Goal: Task Accomplishment & Management: Complete application form

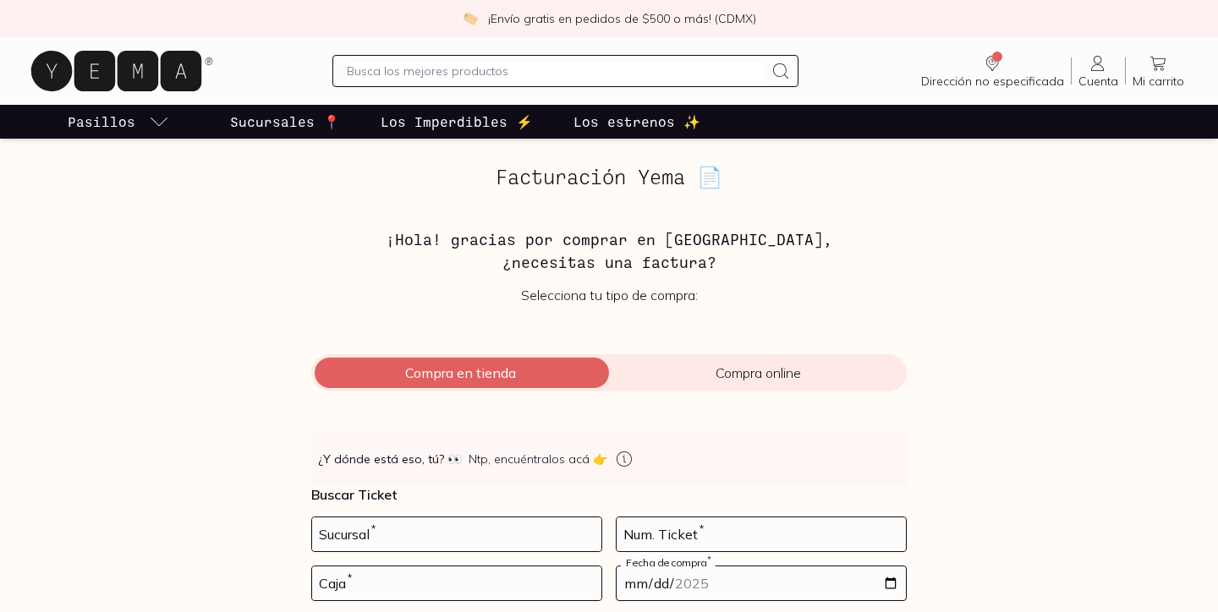
scroll to position [162, 0]
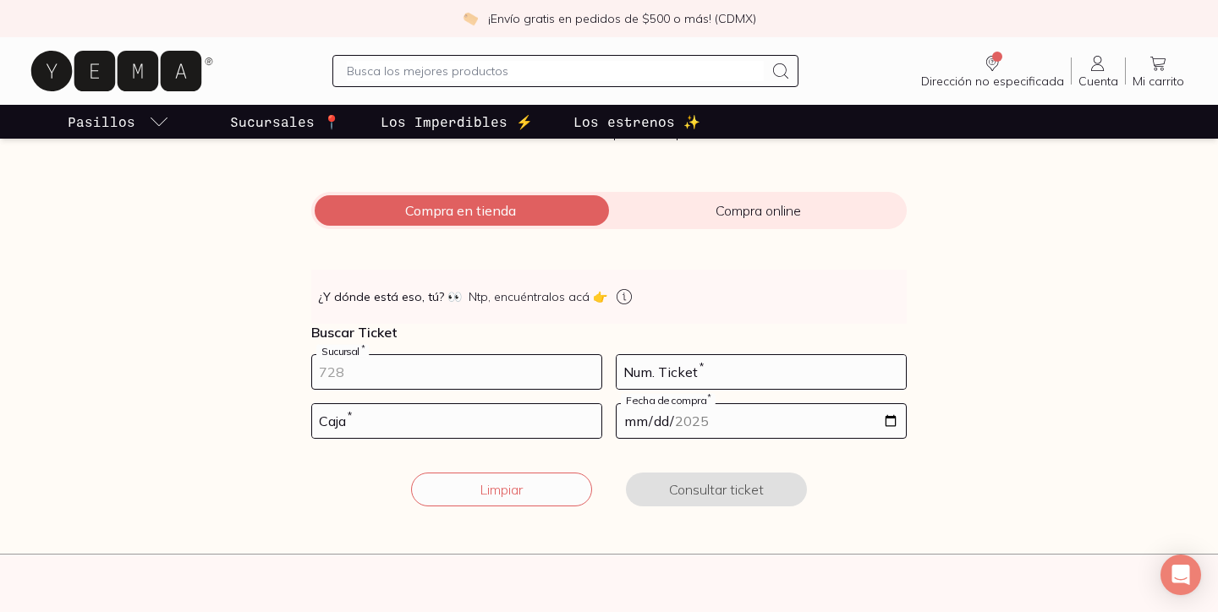
click at [354, 375] on input "number" at bounding box center [456, 372] width 289 height 34
type input "10002"
click at [699, 382] on input "number" at bounding box center [760, 372] width 289 height 34
type input "195"
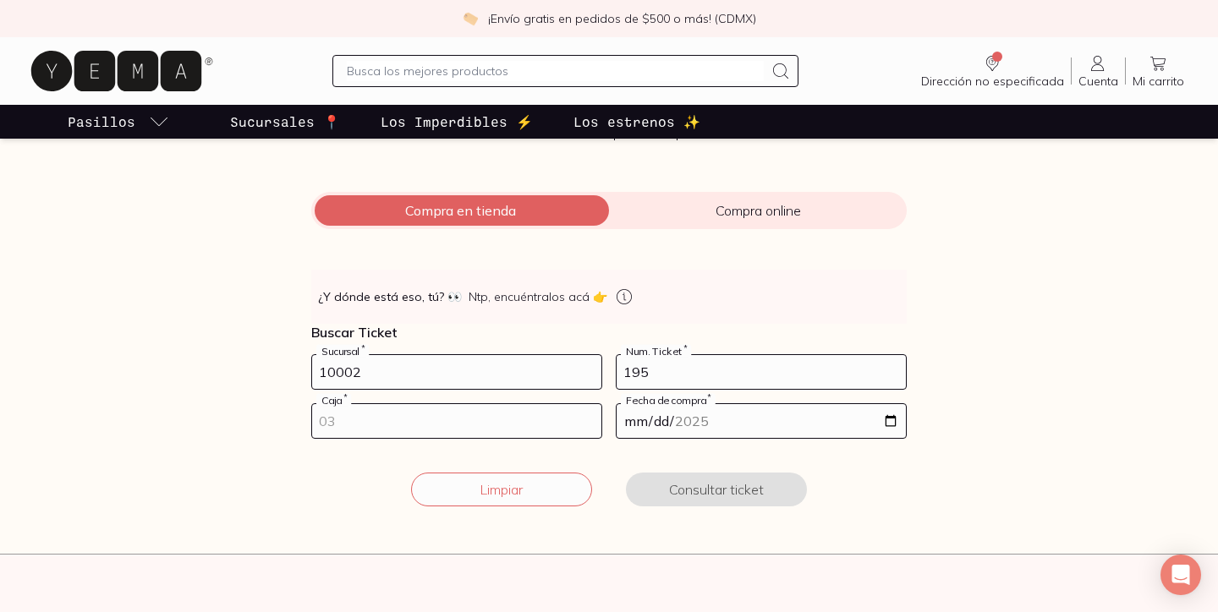
click at [483, 429] on input "number" at bounding box center [456, 421] width 289 height 34
type input "01"
click at [733, 431] on input "date" at bounding box center [760, 421] width 289 height 34
type input "[DATE]"
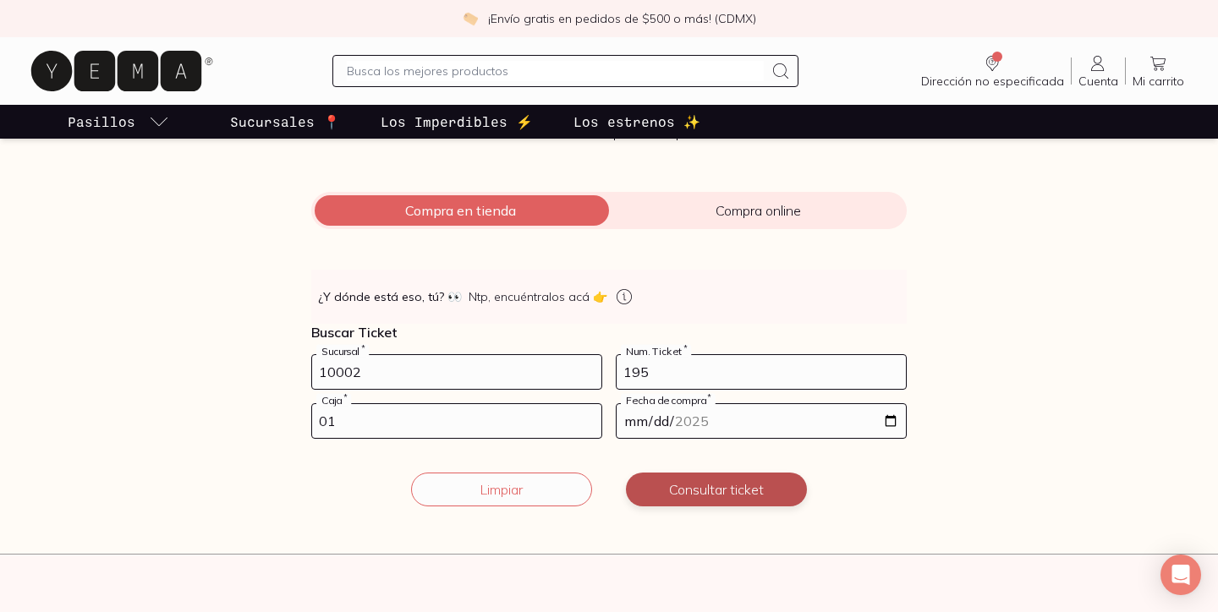
click at [727, 498] on button "Consultar ticket" at bounding box center [716, 490] width 181 height 34
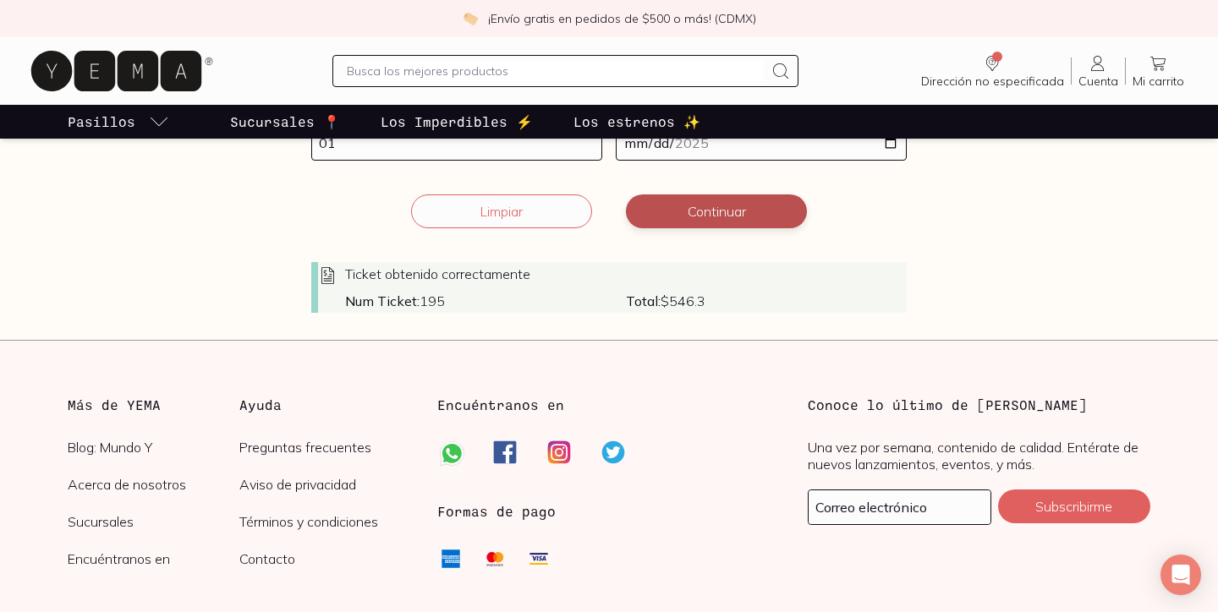
scroll to position [474, 0]
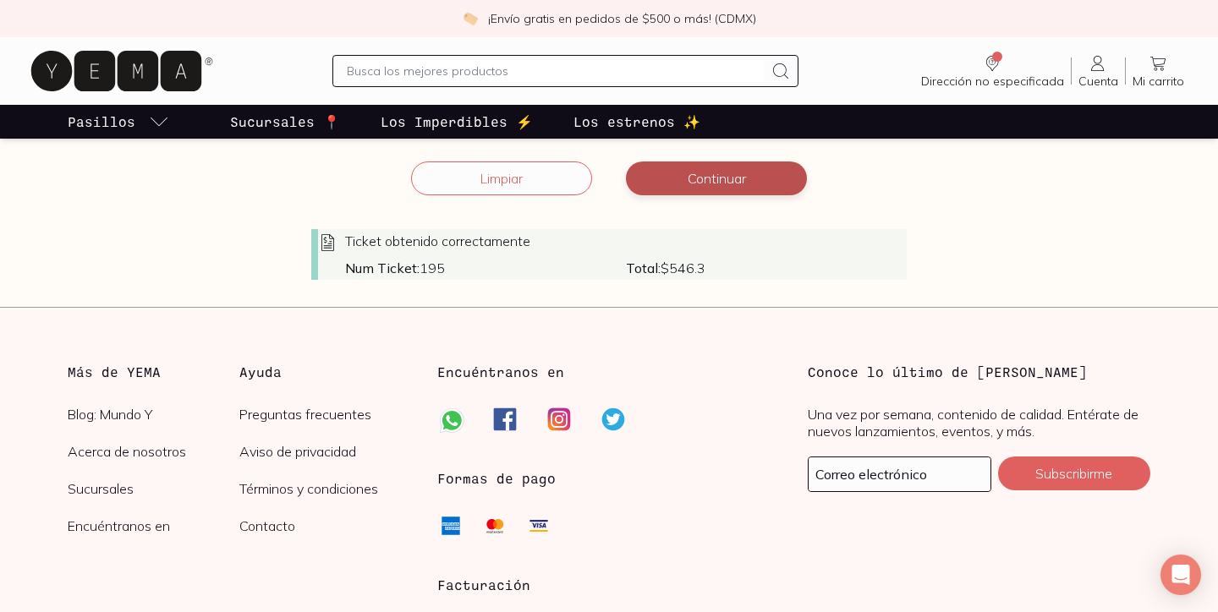
click at [720, 177] on button "Continuar" at bounding box center [716, 179] width 181 height 34
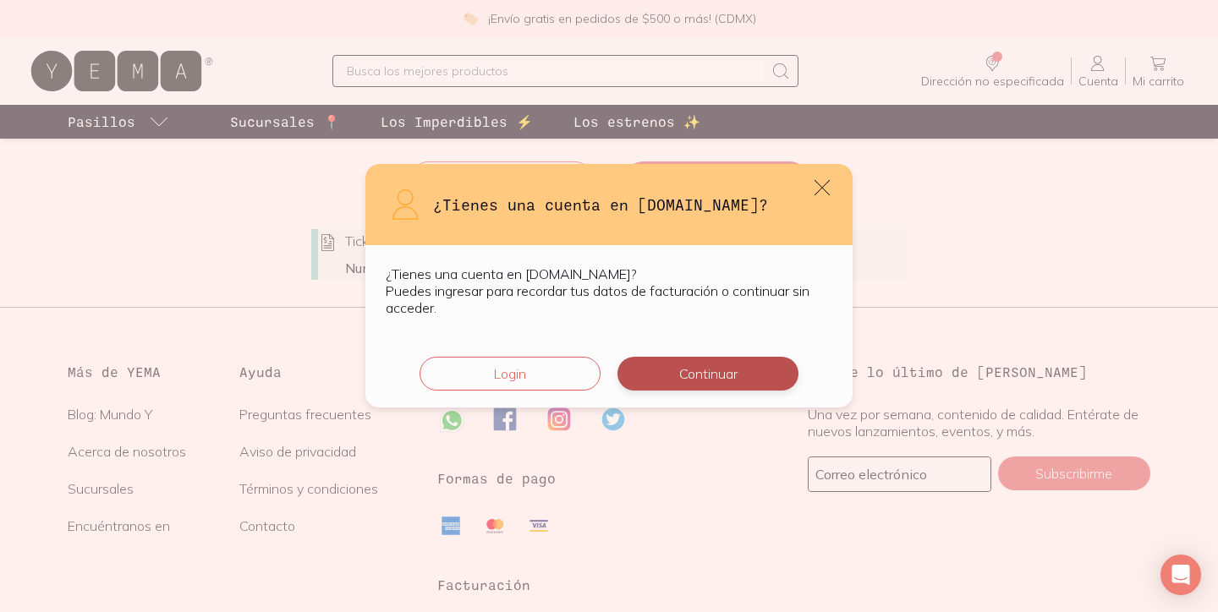
click at [691, 380] on button "Continuar" at bounding box center [707, 374] width 181 height 34
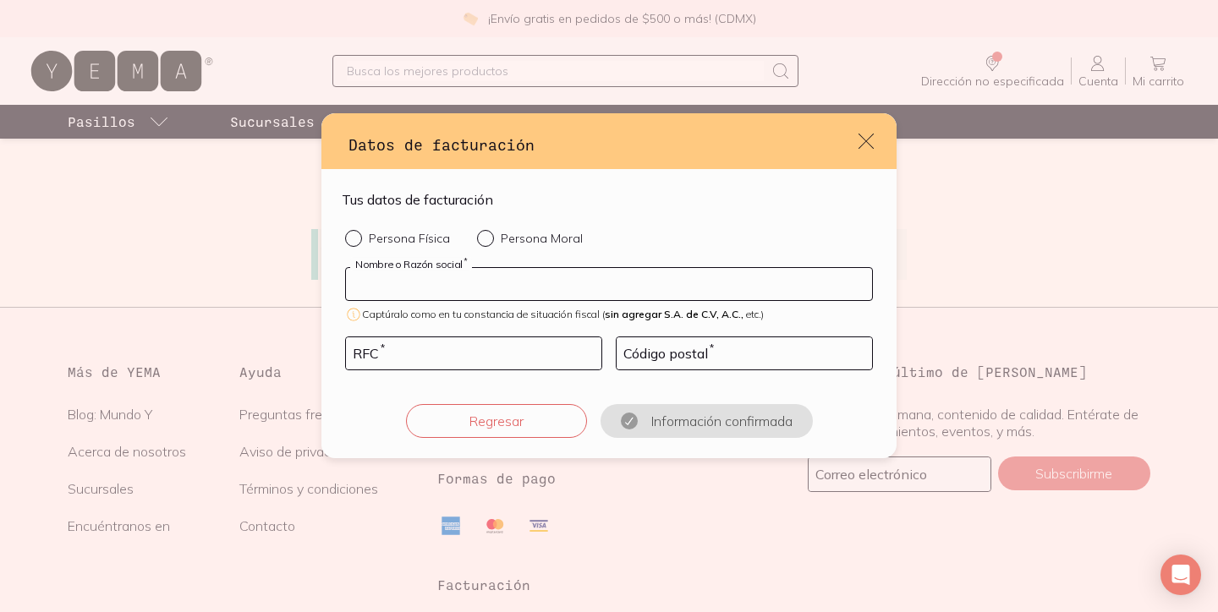
click at [517, 282] on input "default" at bounding box center [609, 284] width 526 height 32
click at [473, 241] on div "Persona Física Persona Moral" at bounding box center [464, 238] width 238 height 17
click at [483, 245] on div "default" at bounding box center [489, 238] width 24 height 17
click at [483, 244] on input "Persona Moral" at bounding box center [484, 237] width 14 height 14
radio input "true"
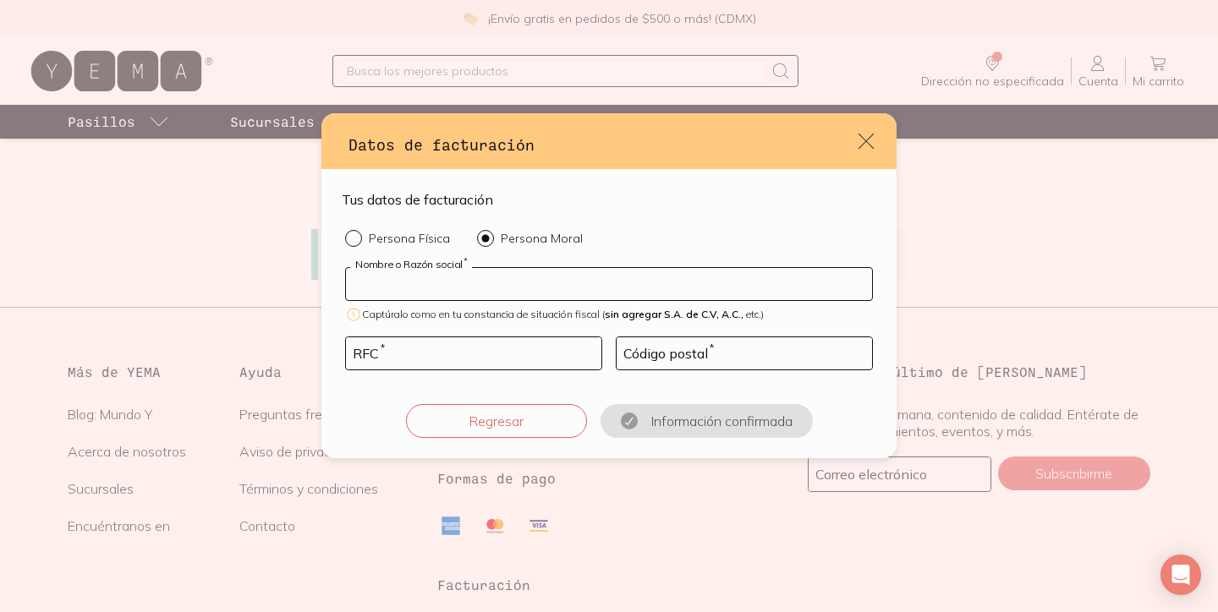
click at [480, 287] on input "default" at bounding box center [609, 284] width 526 height 32
type input "KSHIYA"
click at [479, 341] on input "default" at bounding box center [473, 353] width 255 height 32
type input "KSH230918921"
click at [776, 345] on input "default" at bounding box center [743, 353] width 255 height 32
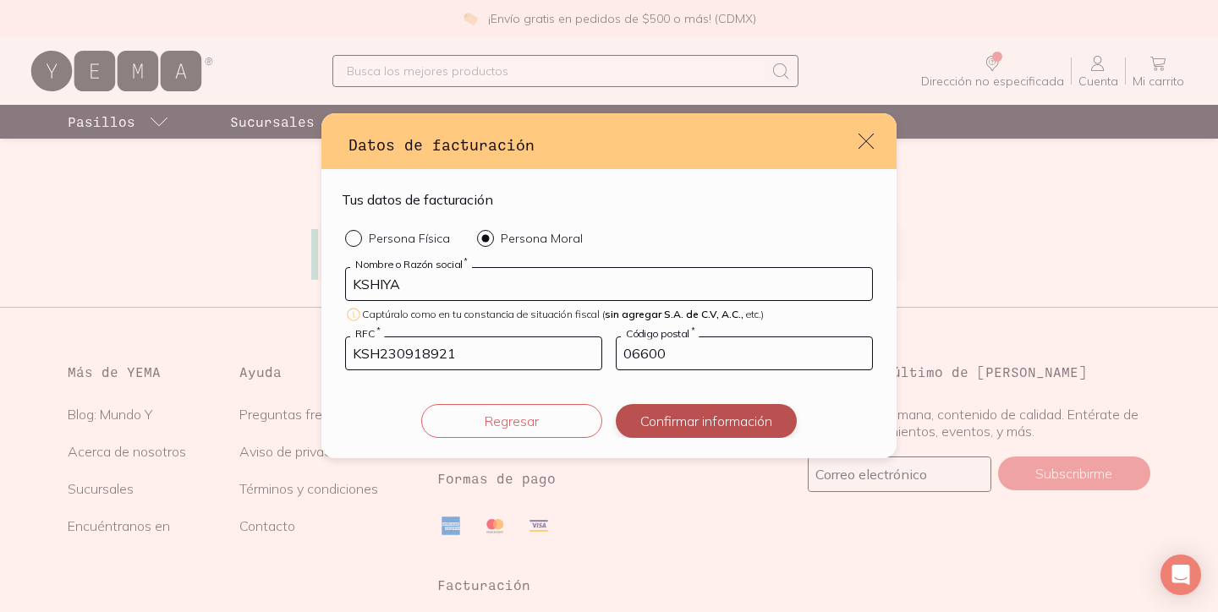
type input "06600"
click at [760, 407] on button "Confirmar información" at bounding box center [706, 421] width 181 height 34
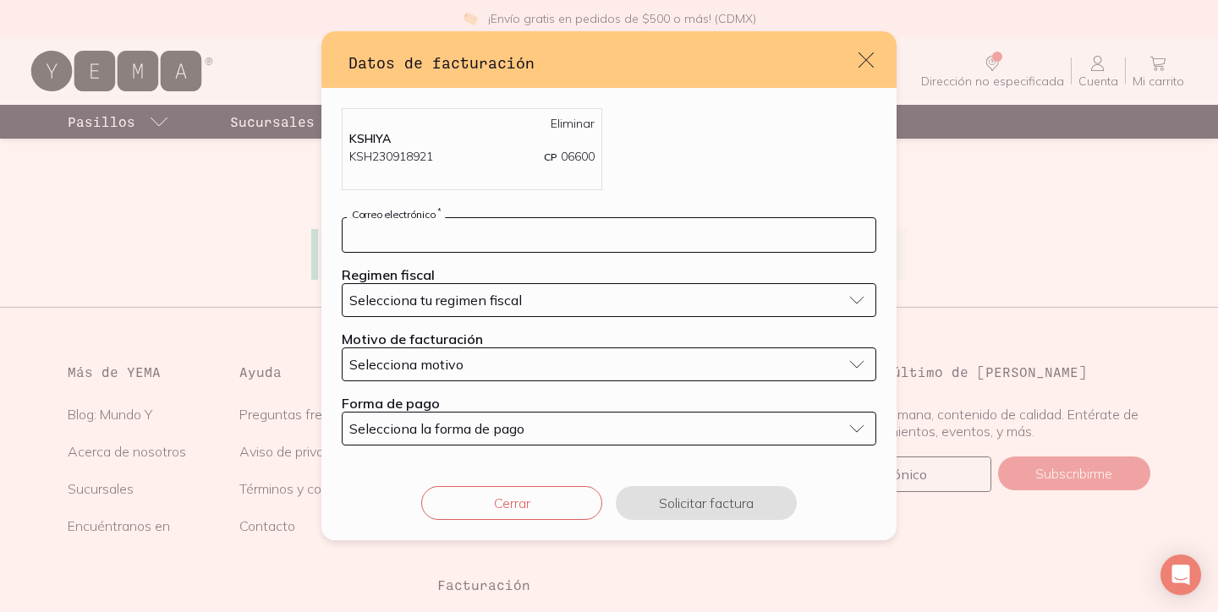
click at [456, 227] on input "default" at bounding box center [608, 235] width 533 height 34
type input "[EMAIL_ADDRESS][DOMAIN_NAME]"
click at [451, 301] on span "Selecciona tu regimen fiscal" at bounding box center [435, 300] width 173 height 17
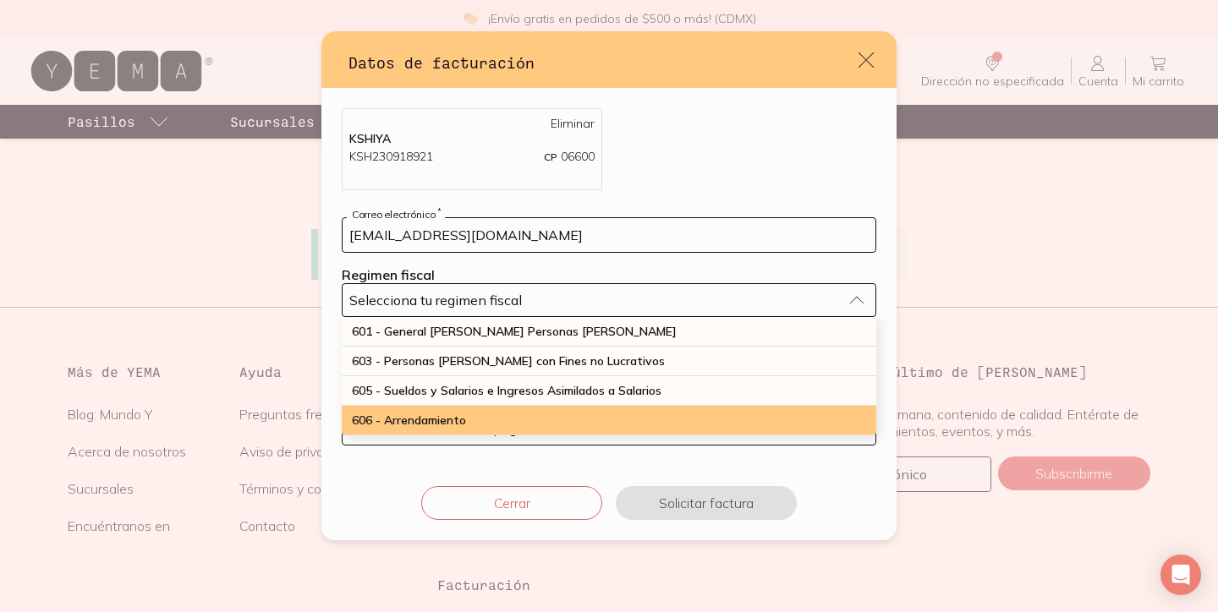
scroll to position [443, 0]
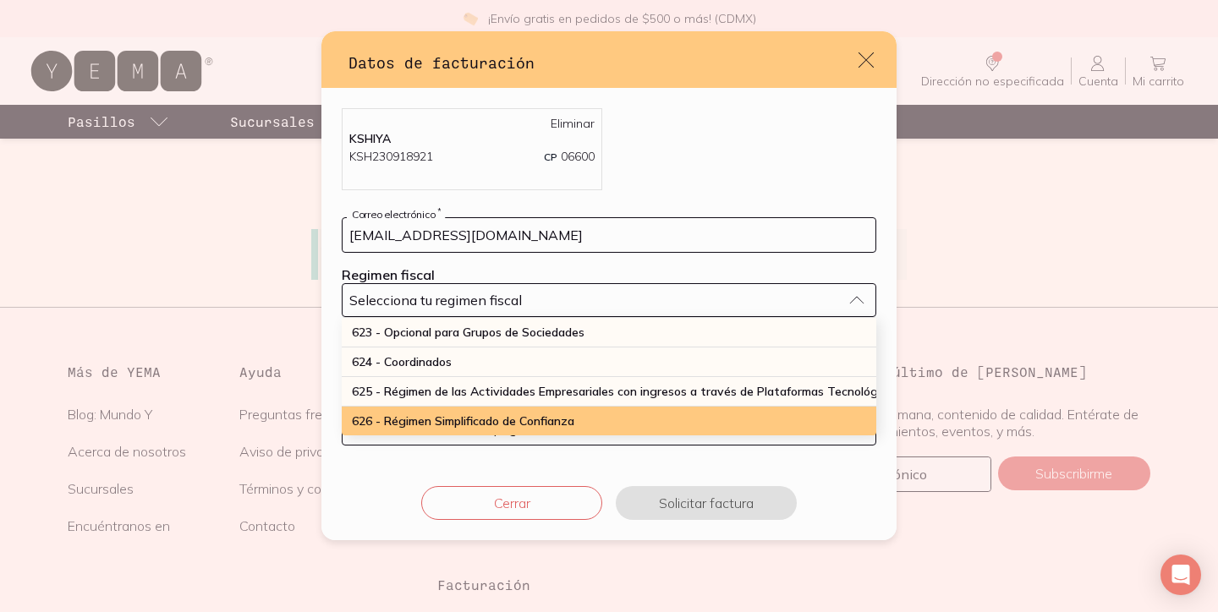
click at [413, 416] on span "626 - Régimen Simplificado de Confianza" at bounding box center [463, 421] width 222 height 15
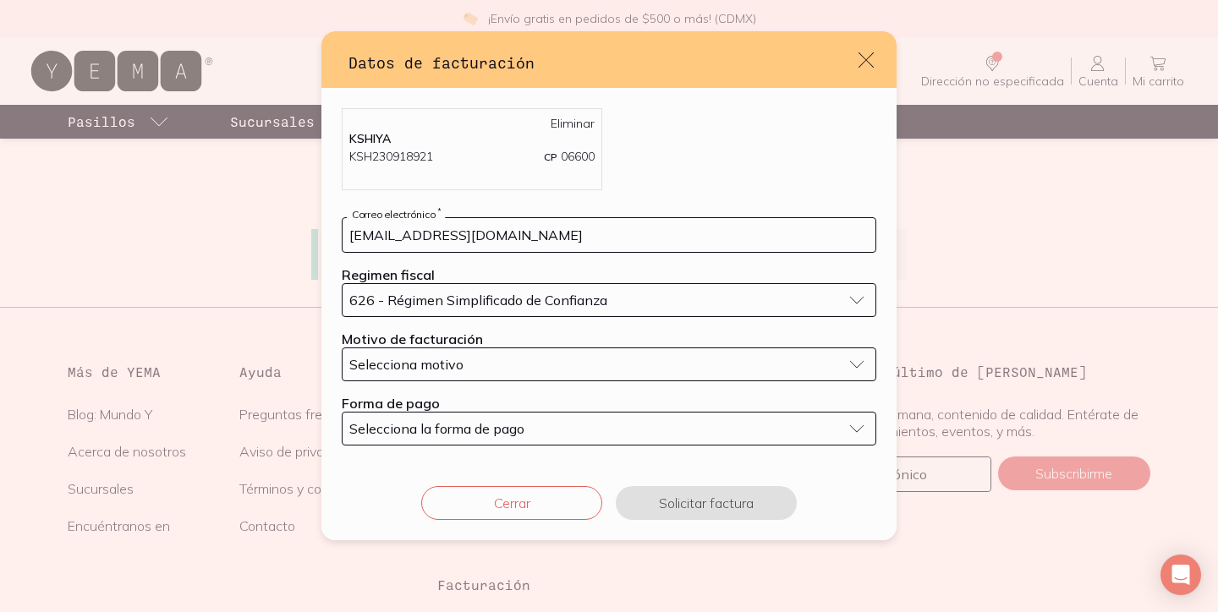
click at [414, 370] on span "Selecciona motivo" at bounding box center [406, 364] width 114 height 17
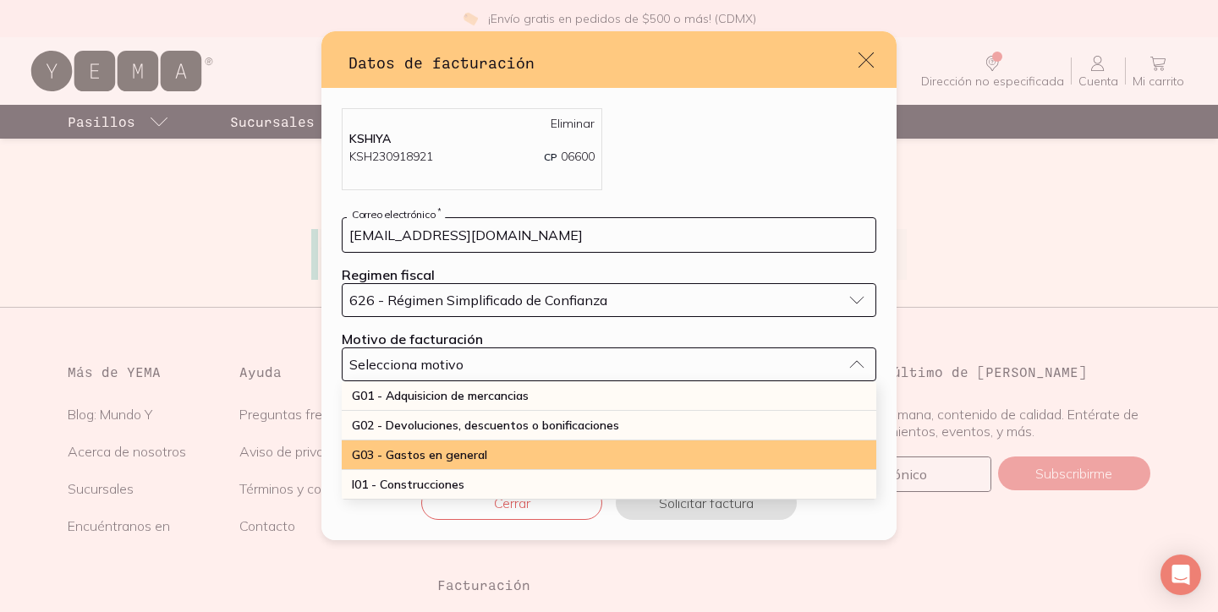
click at [406, 452] on span "G03 - Gastos en general" at bounding box center [419, 454] width 135 height 15
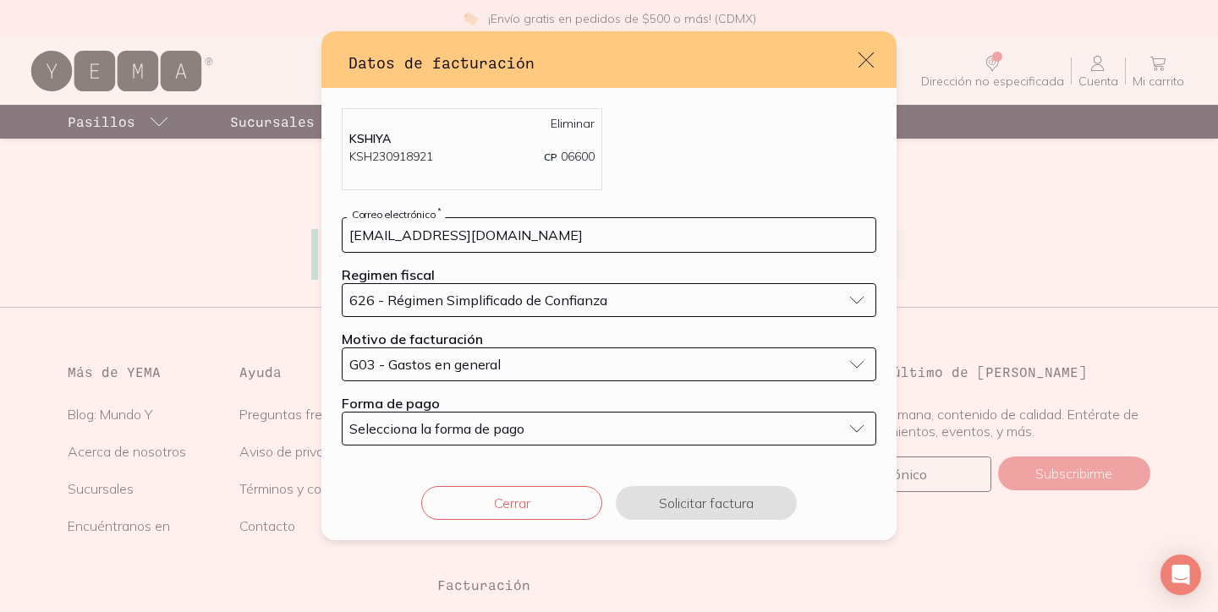
click at [404, 438] on button "Selecciona la forma de pago" at bounding box center [609, 429] width 534 height 34
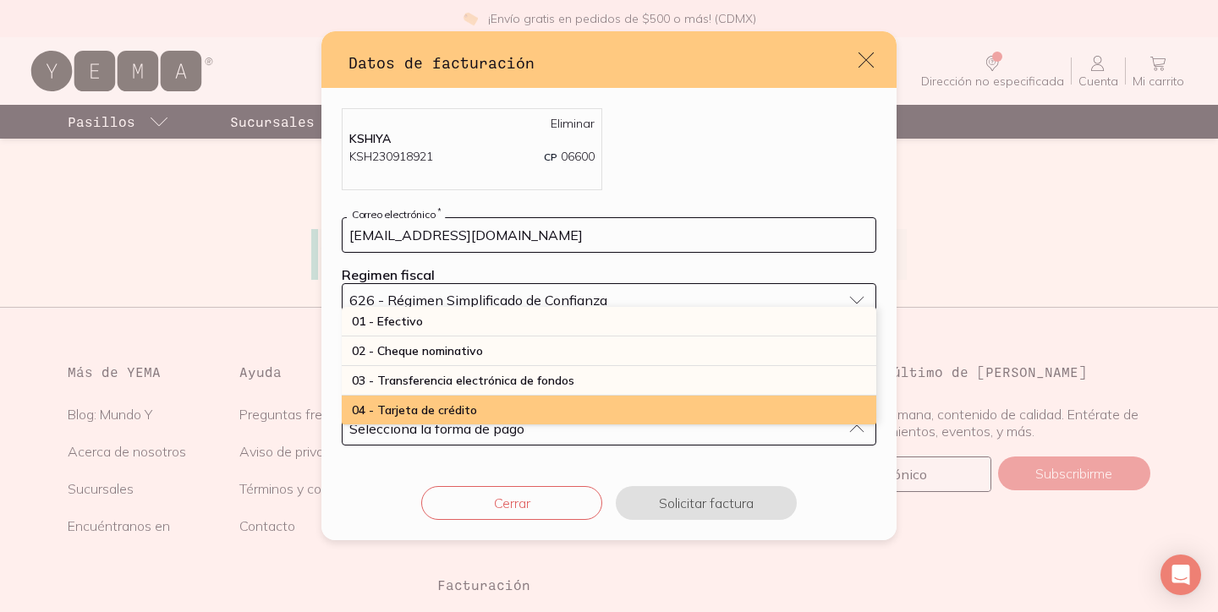
click at [440, 411] on span "04 - Tarjeta de crédito" at bounding box center [414, 410] width 125 height 15
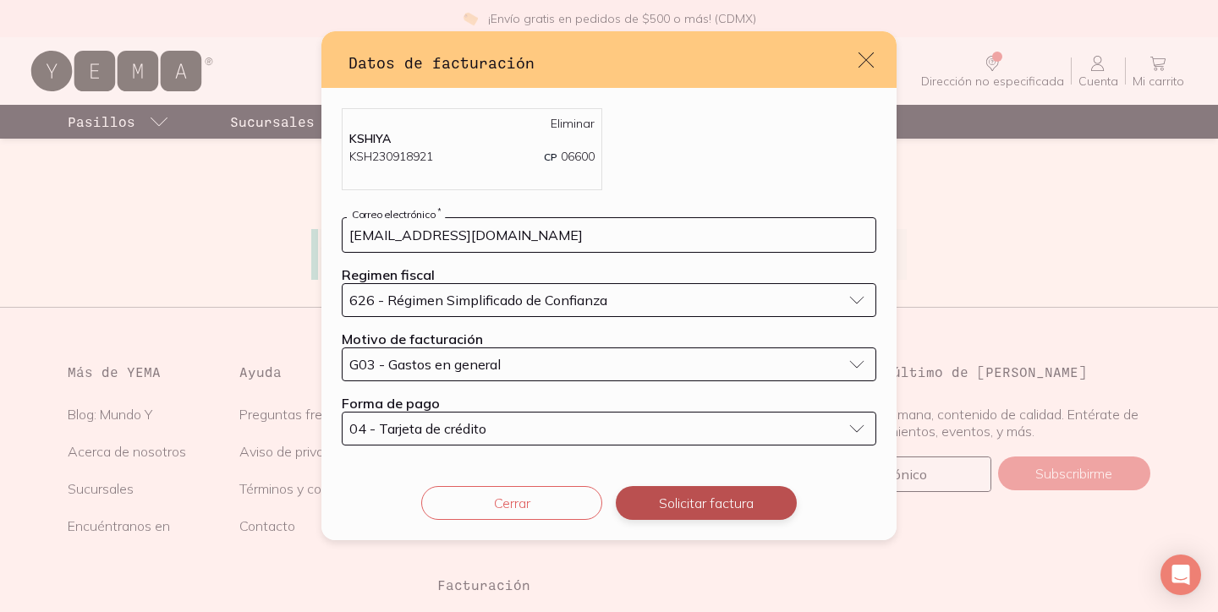
click at [715, 515] on button "Solicitar factura" at bounding box center [706, 503] width 181 height 34
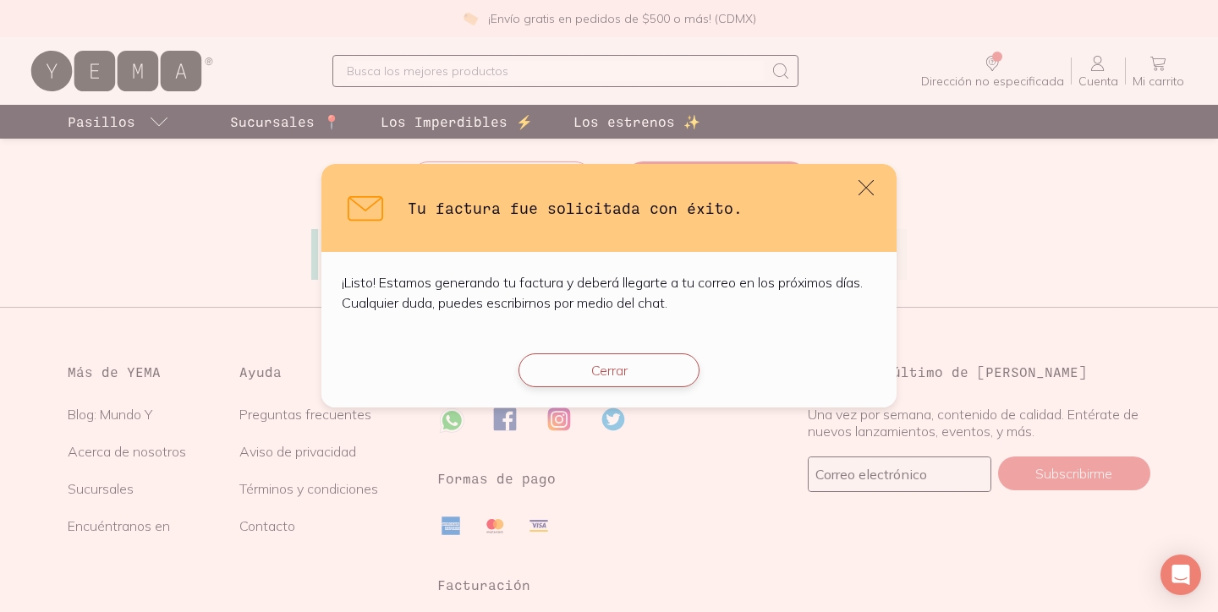
click at [629, 380] on button "Cerrar" at bounding box center [608, 370] width 181 height 34
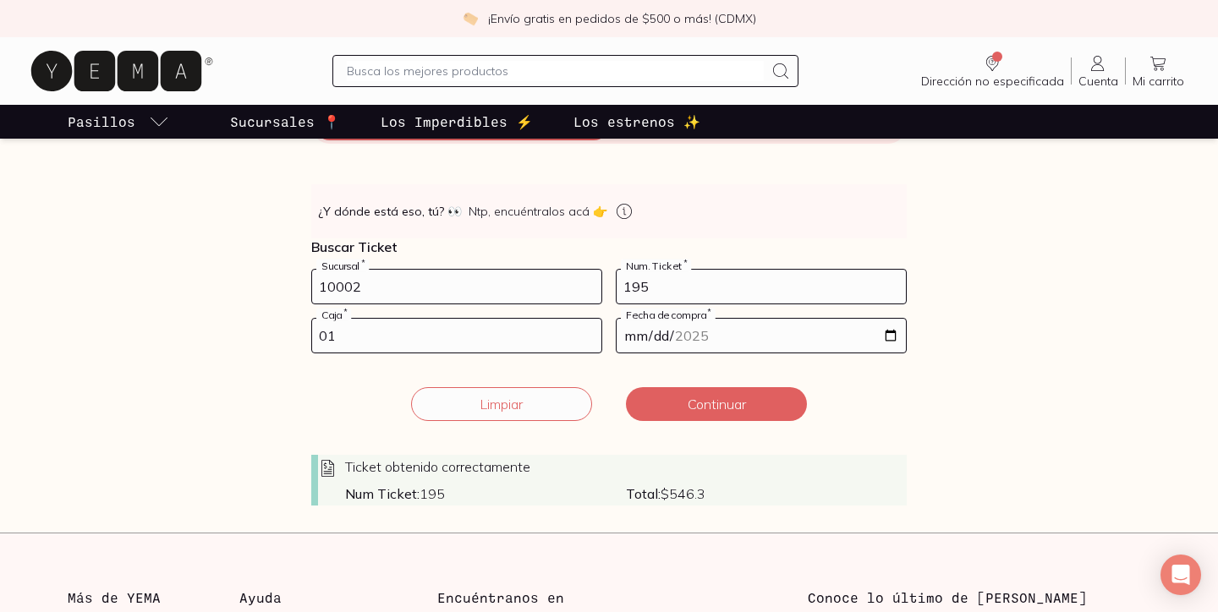
scroll to position [234, 0]
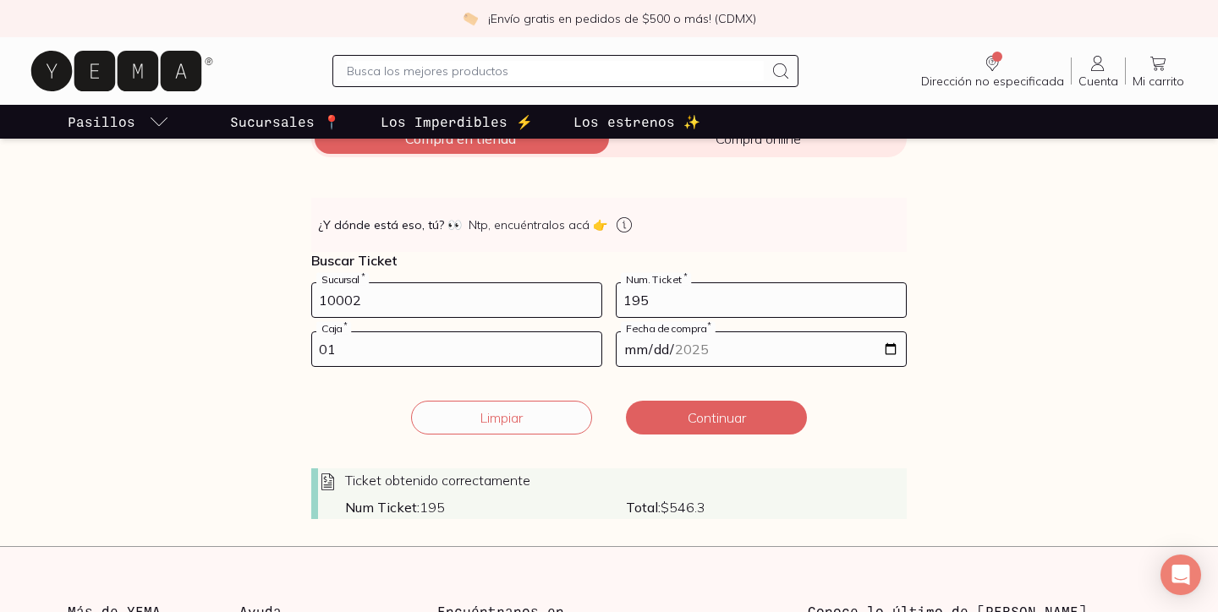
click at [490, 299] on input "10002" at bounding box center [456, 300] width 289 height 34
click at [653, 307] on input "195" at bounding box center [760, 300] width 289 height 34
type input "135"
click at [671, 347] on input "[DATE]" at bounding box center [760, 349] width 289 height 34
click at [655, 356] on input "[DATE]" at bounding box center [760, 349] width 289 height 34
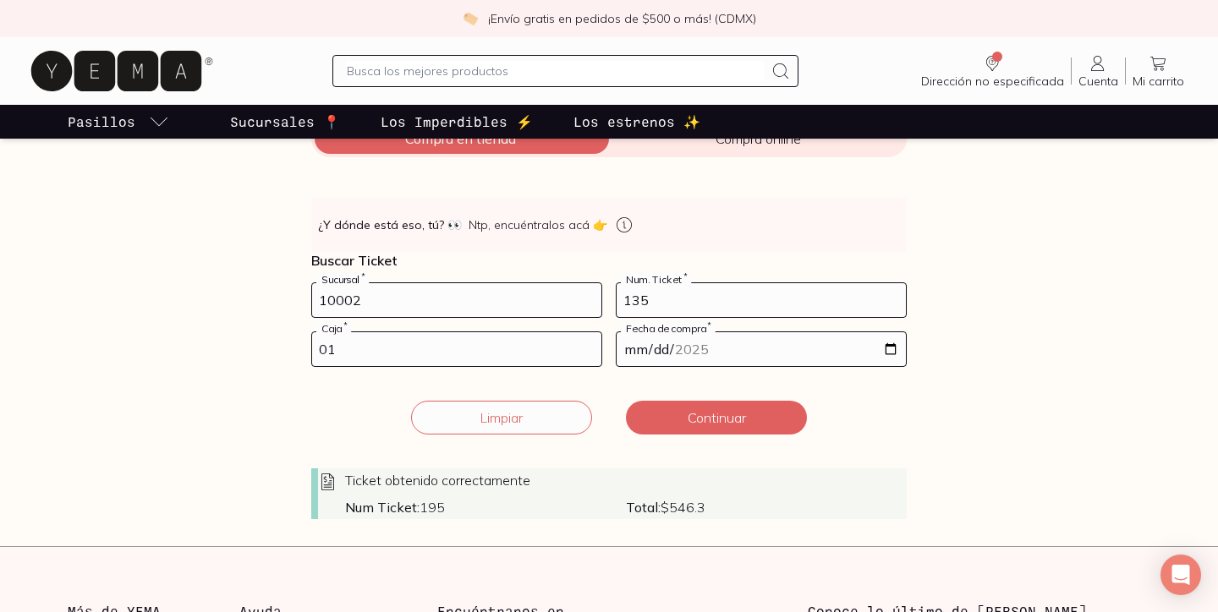
click at [636, 350] on input "[DATE]" at bounding box center [760, 349] width 289 height 34
type input "[DATE]"
click at [708, 417] on button "Continuar" at bounding box center [716, 418] width 181 height 34
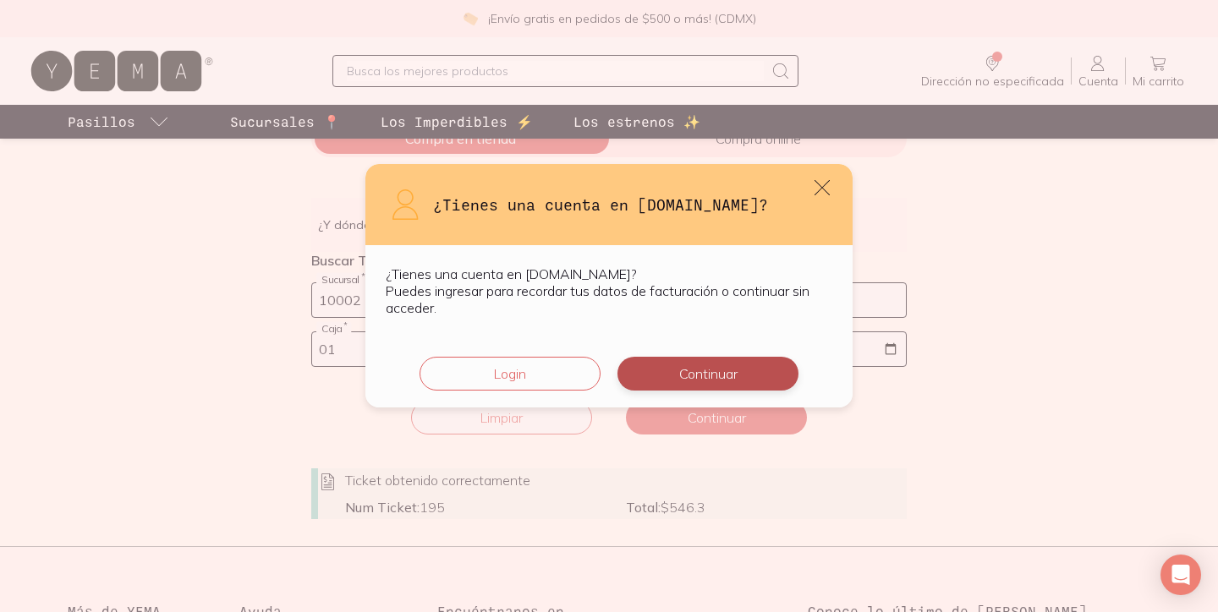
click at [686, 375] on button "Continuar" at bounding box center [707, 374] width 181 height 34
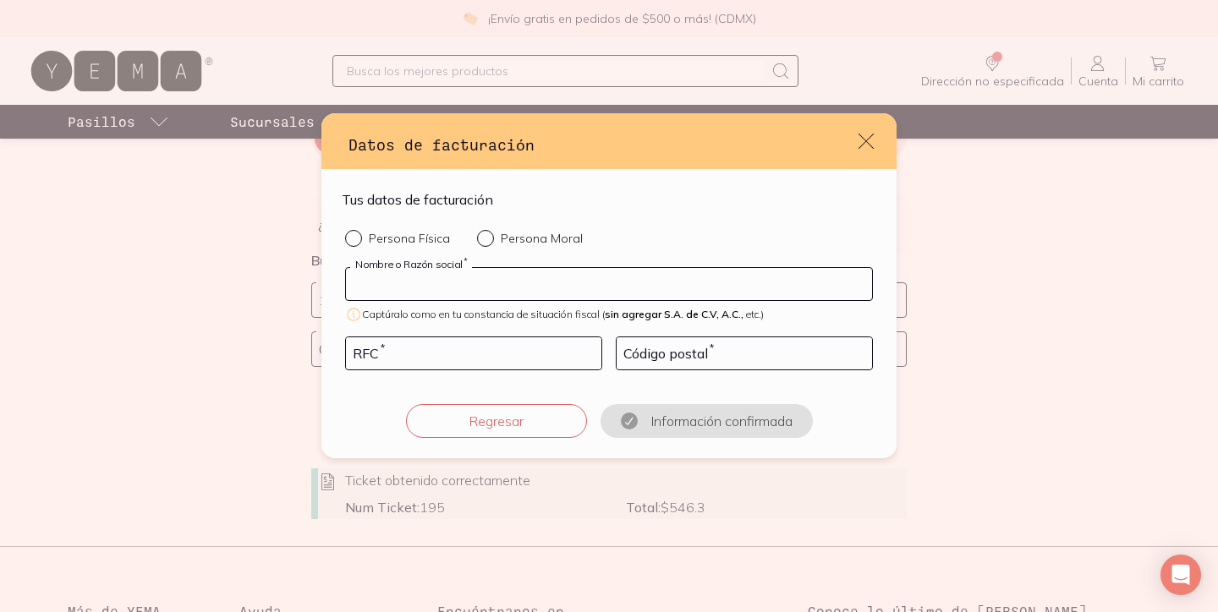
click at [555, 292] on input "default" at bounding box center [609, 284] width 526 height 32
click at [488, 239] on div "default" at bounding box center [489, 238] width 24 height 17
click at [488, 239] on input "Persona Moral" at bounding box center [484, 237] width 14 height 14
radio input "true"
click at [485, 270] on input "default" at bounding box center [609, 284] width 526 height 32
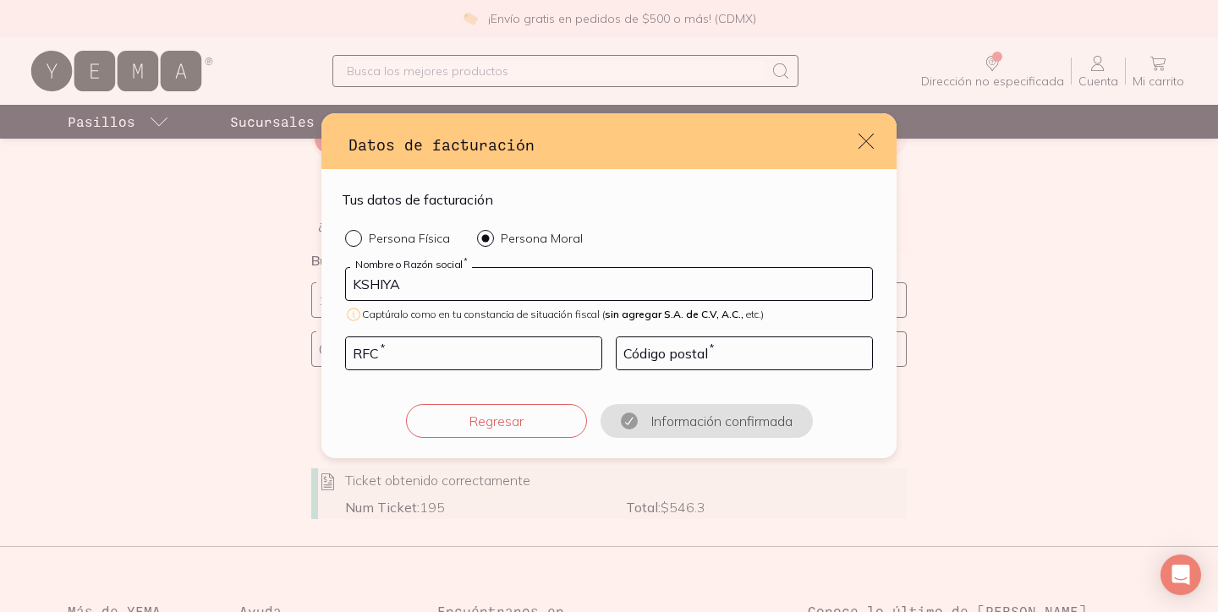
type input "KSHIYA"
type input "KSH230918921"
click at [651, 361] on input "default" at bounding box center [743, 353] width 255 height 32
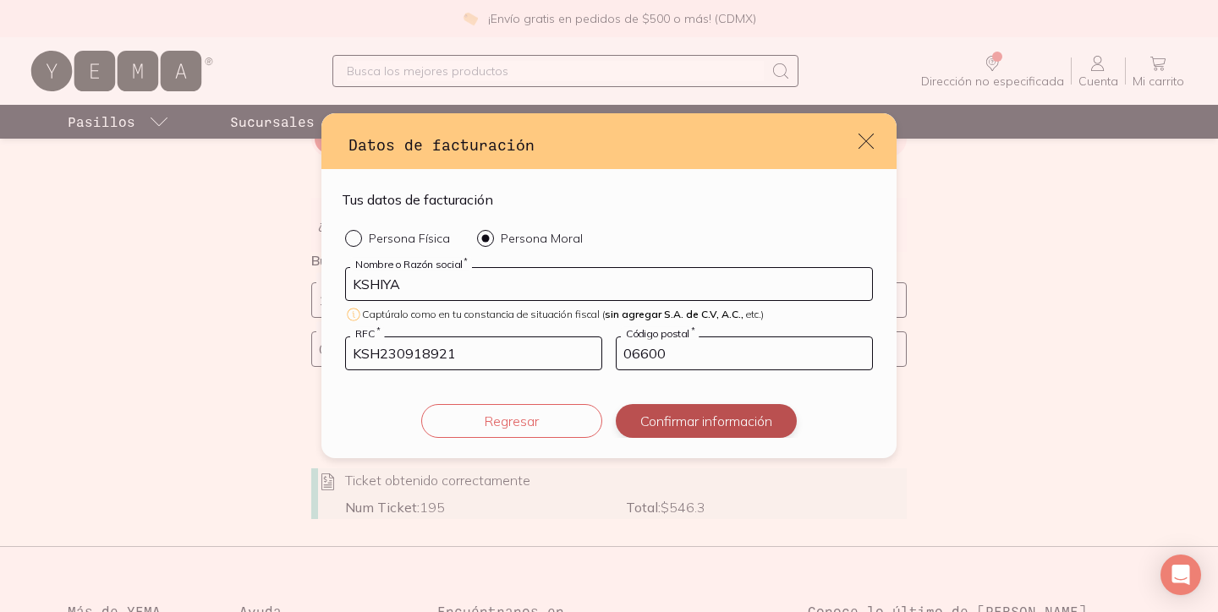
type input "06600"
click at [707, 408] on button "Confirmar información" at bounding box center [706, 421] width 181 height 34
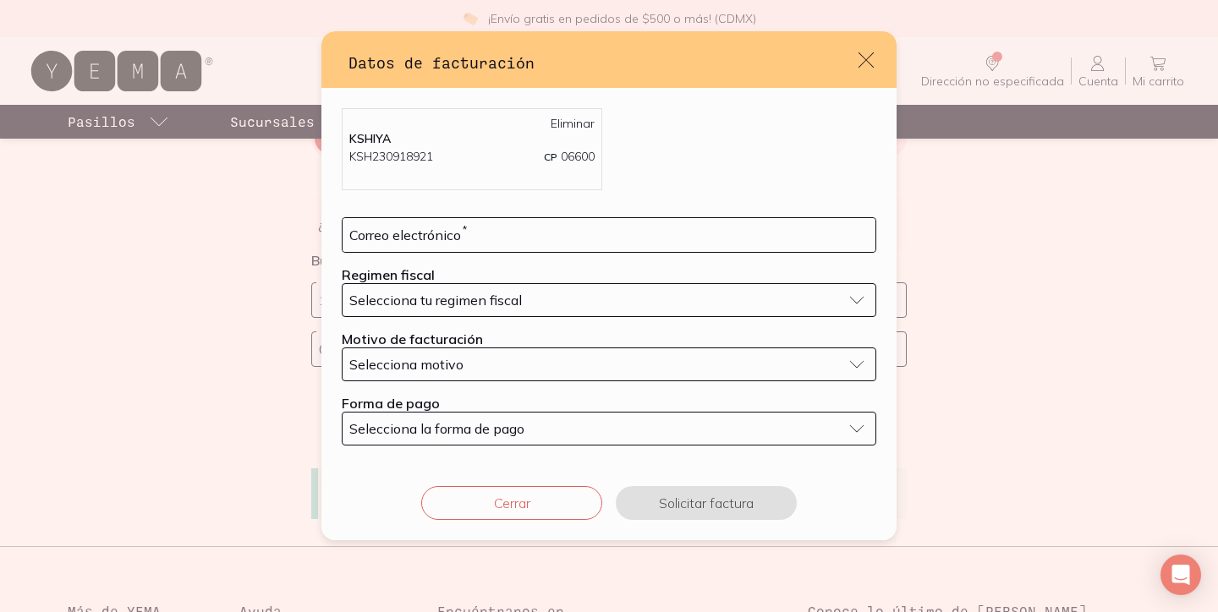
click at [460, 310] on button "Selecciona tu regimen fiscal" at bounding box center [609, 300] width 534 height 34
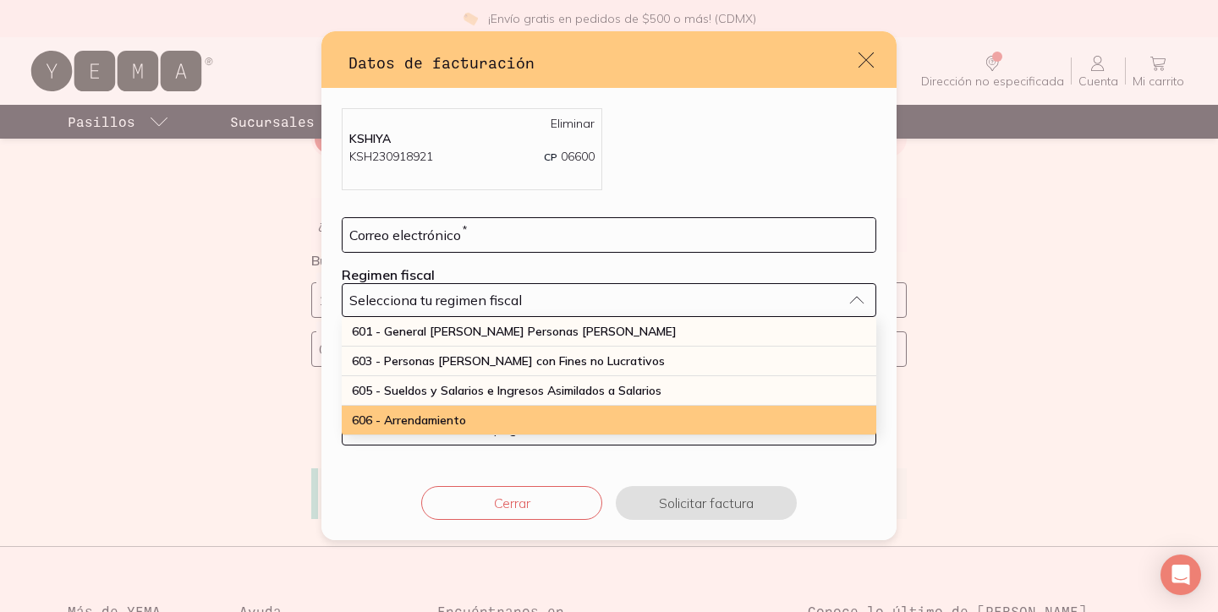
scroll to position [443, 0]
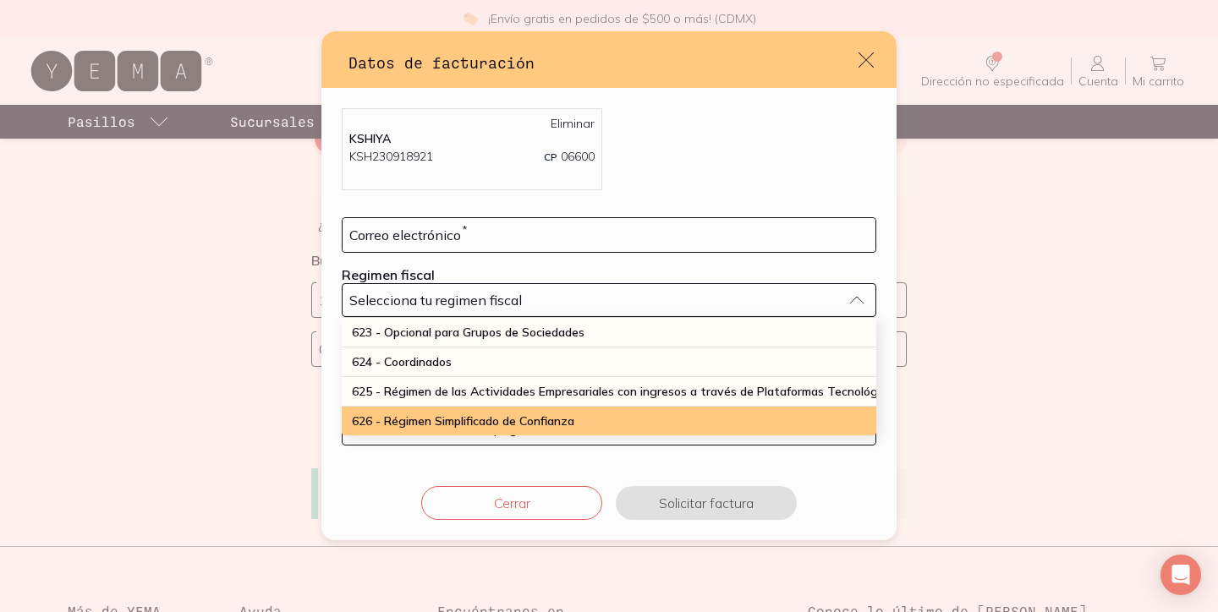
click at [420, 411] on div "626 - Régimen Simplificado de Confianza" at bounding box center [609, 421] width 534 height 29
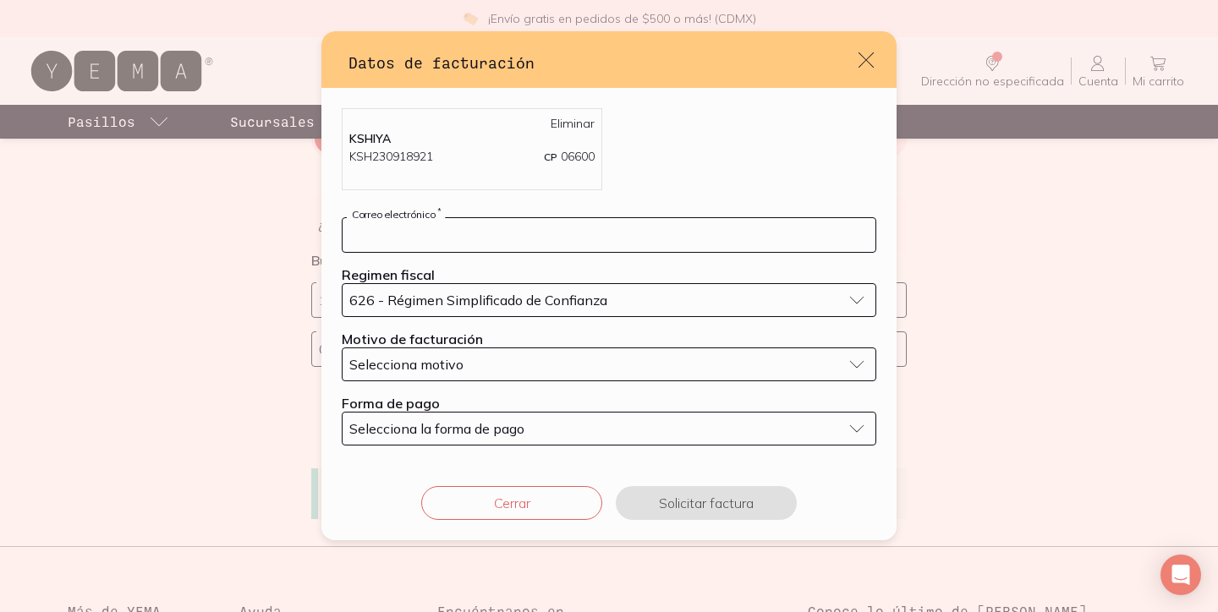
click at [410, 232] on input "default" at bounding box center [608, 235] width 533 height 34
type input "[EMAIL_ADDRESS][DOMAIN_NAME]"
click at [430, 375] on button "Selecciona motivo" at bounding box center [609, 365] width 534 height 34
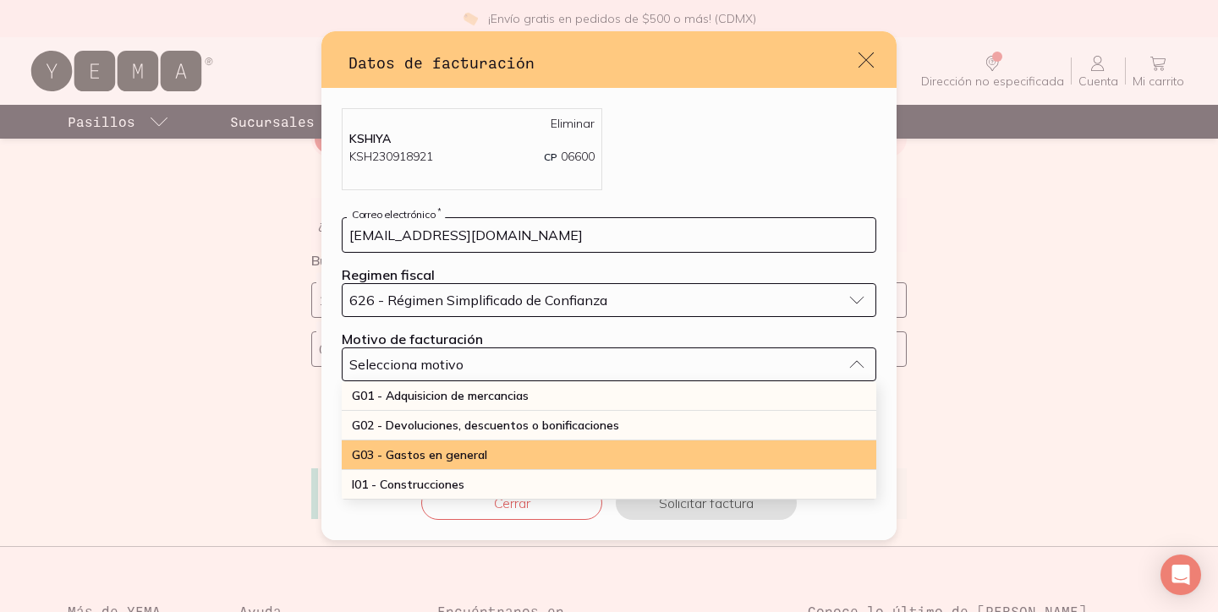
click at [425, 441] on div "G03 - Gastos en general" at bounding box center [609, 456] width 534 height 30
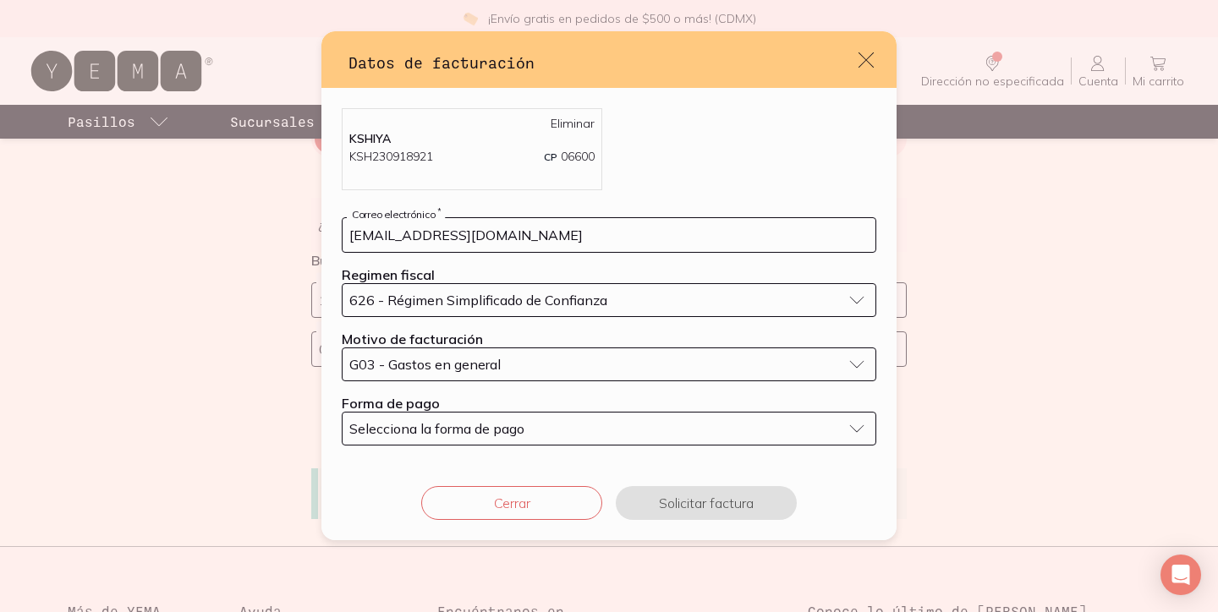
click at [408, 422] on span "Selecciona la forma de pago" at bounding box center [436, 428] width 175 height 17
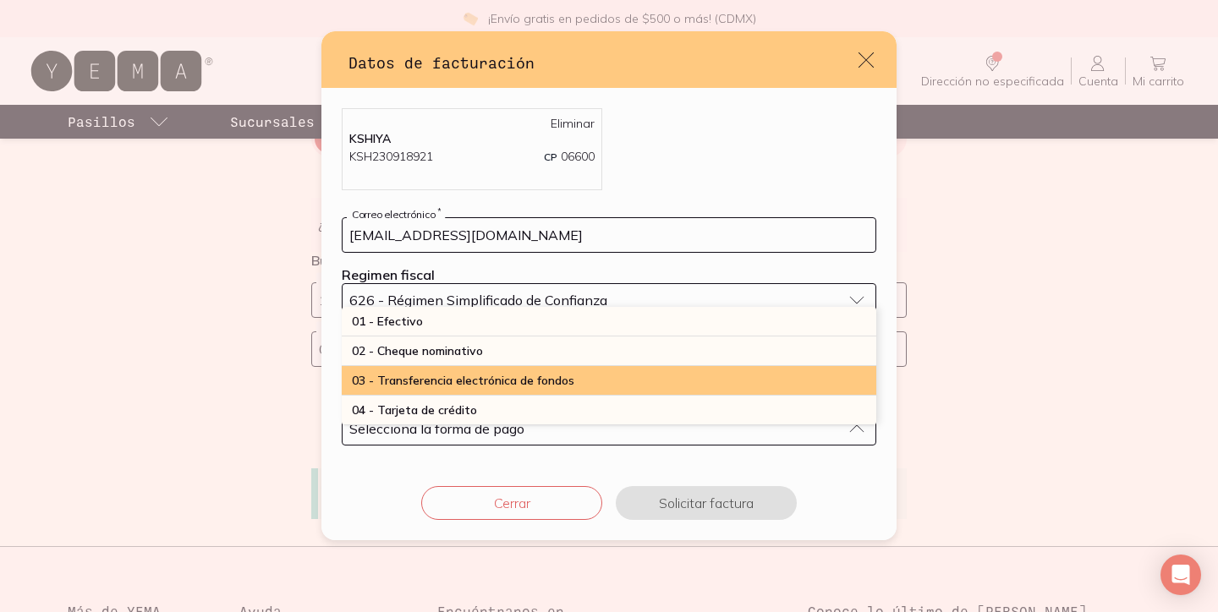
scroll to position [23, 0]
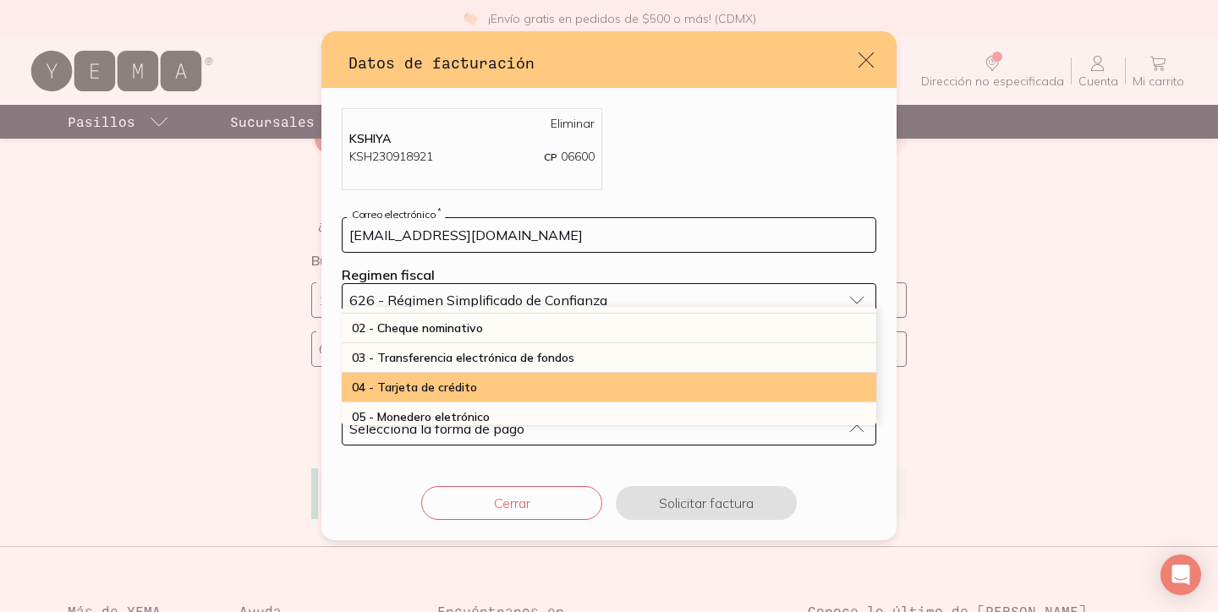
click at [395, 381] on span "04 - Tarjeta de crédito" at bounding box center [414, 387] width 125 height 15
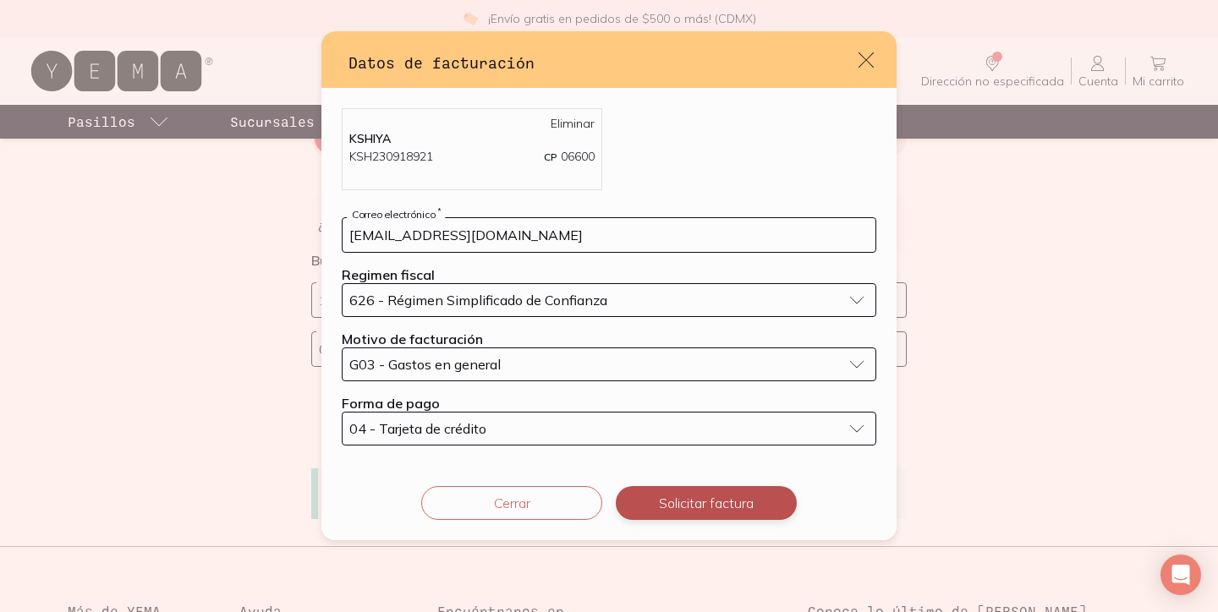
click at [682, 506] on button "Solicitar factura" at bounding box center [706, 503] width 181 height 34
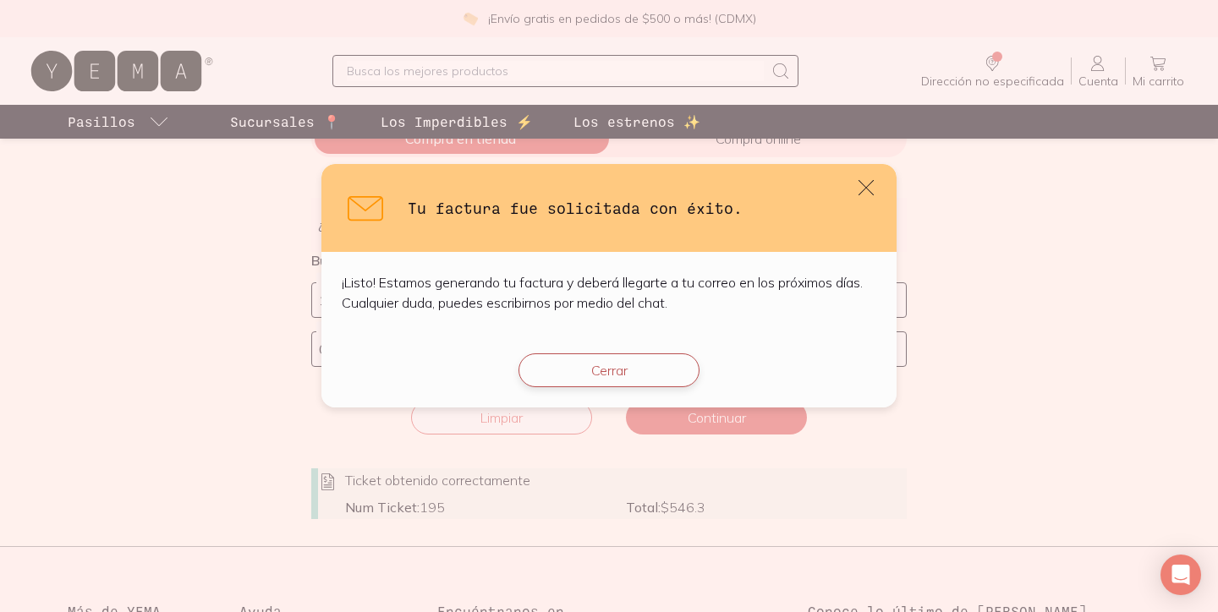
click at [652, 375] on button "Cerrar" at bounding box center [608, 370] width 181 height 34
